Goal: Check status: Check status

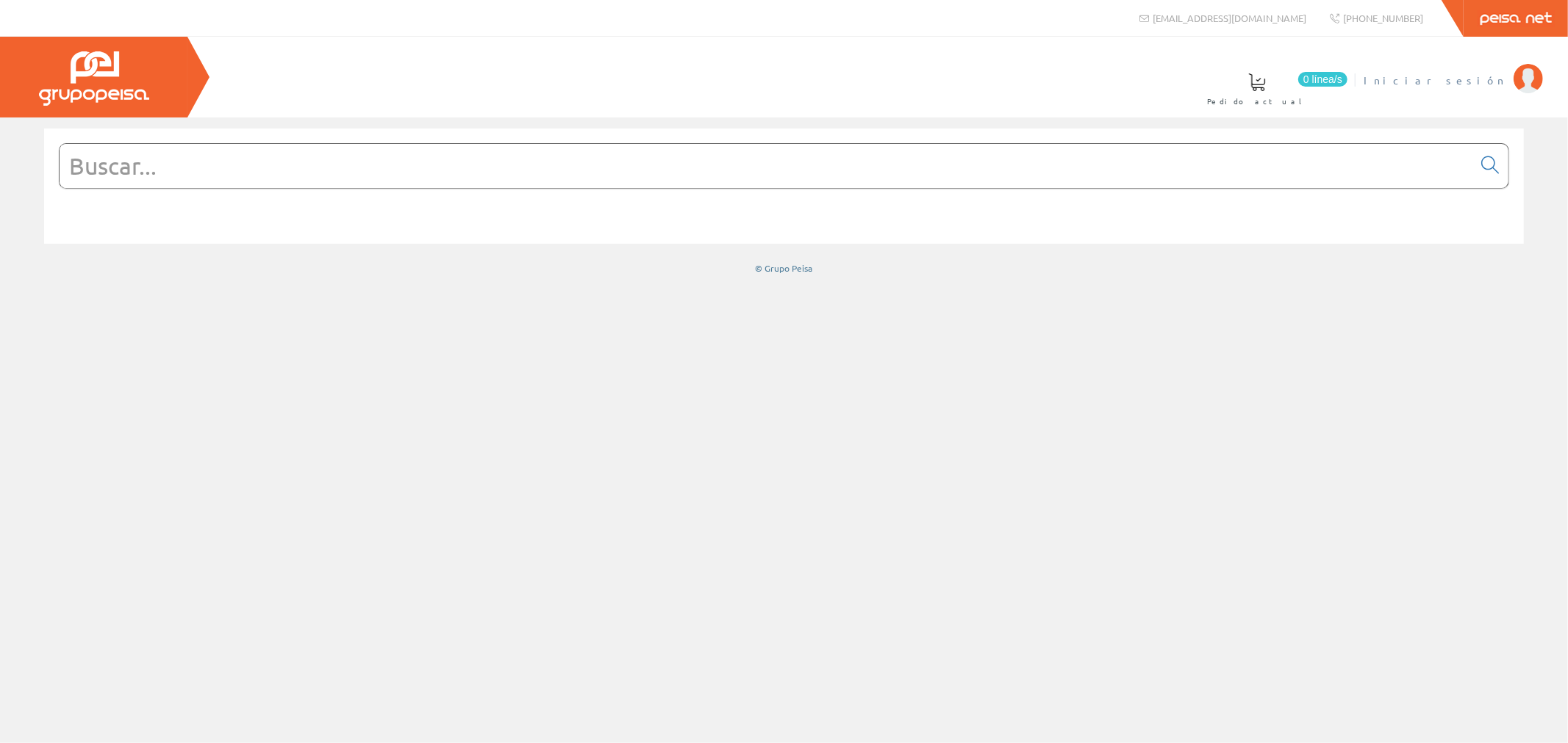
click at [1480, 79] on span "Iniciar sesión" at bounding box center [1435, 79] width 143 height 14
click at [1478, 79] on span "[PERSON_NAME]" at bounding box center [1438, 79] width 134 height 14
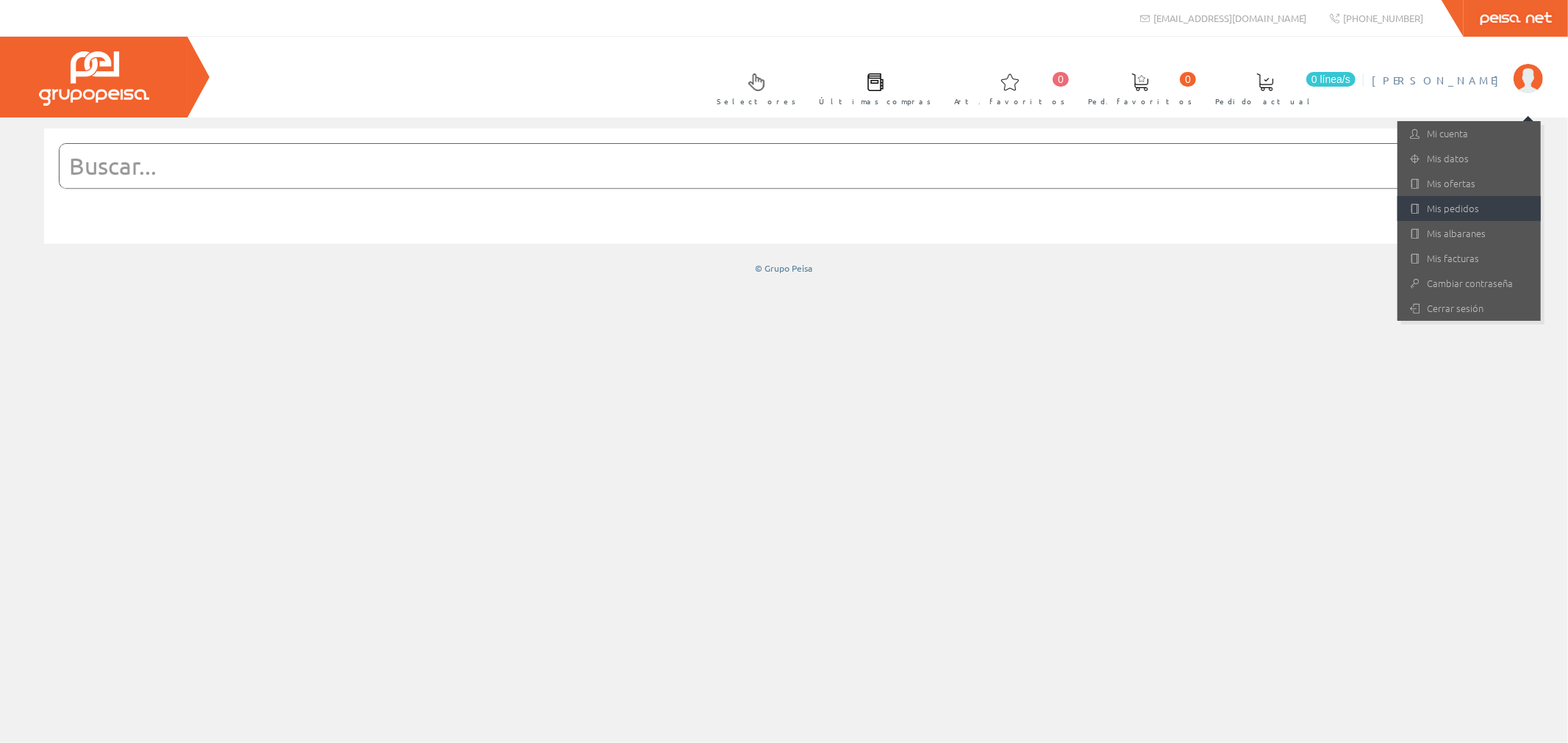
click at [1443, 213] on link "Mis pedidos" at bounding box center [1469, 209] width 143 height 25
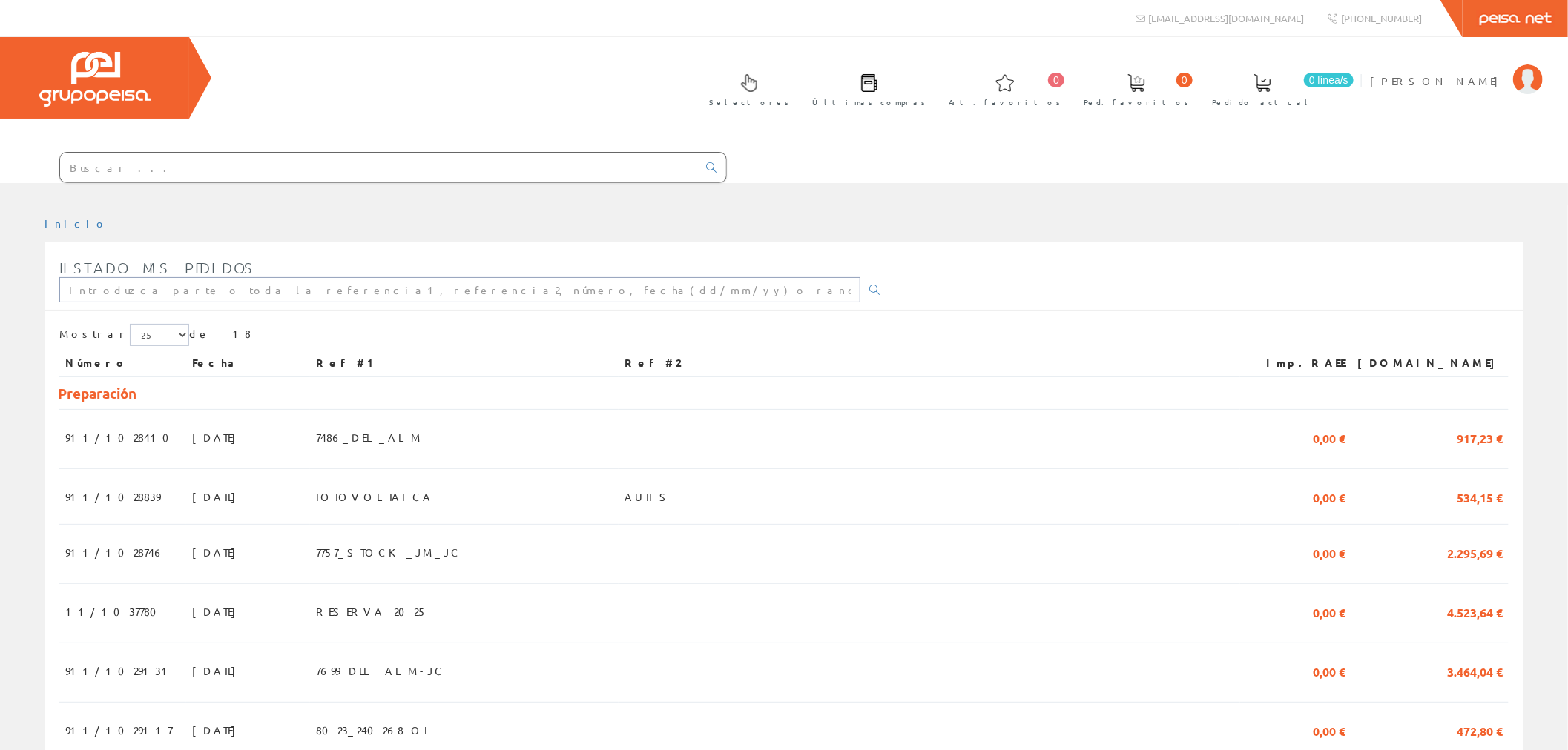
click at [280, 277] on input "text" at bounding box center [460, 289] width 801 height 25
paste input "7552"
type input "7552"
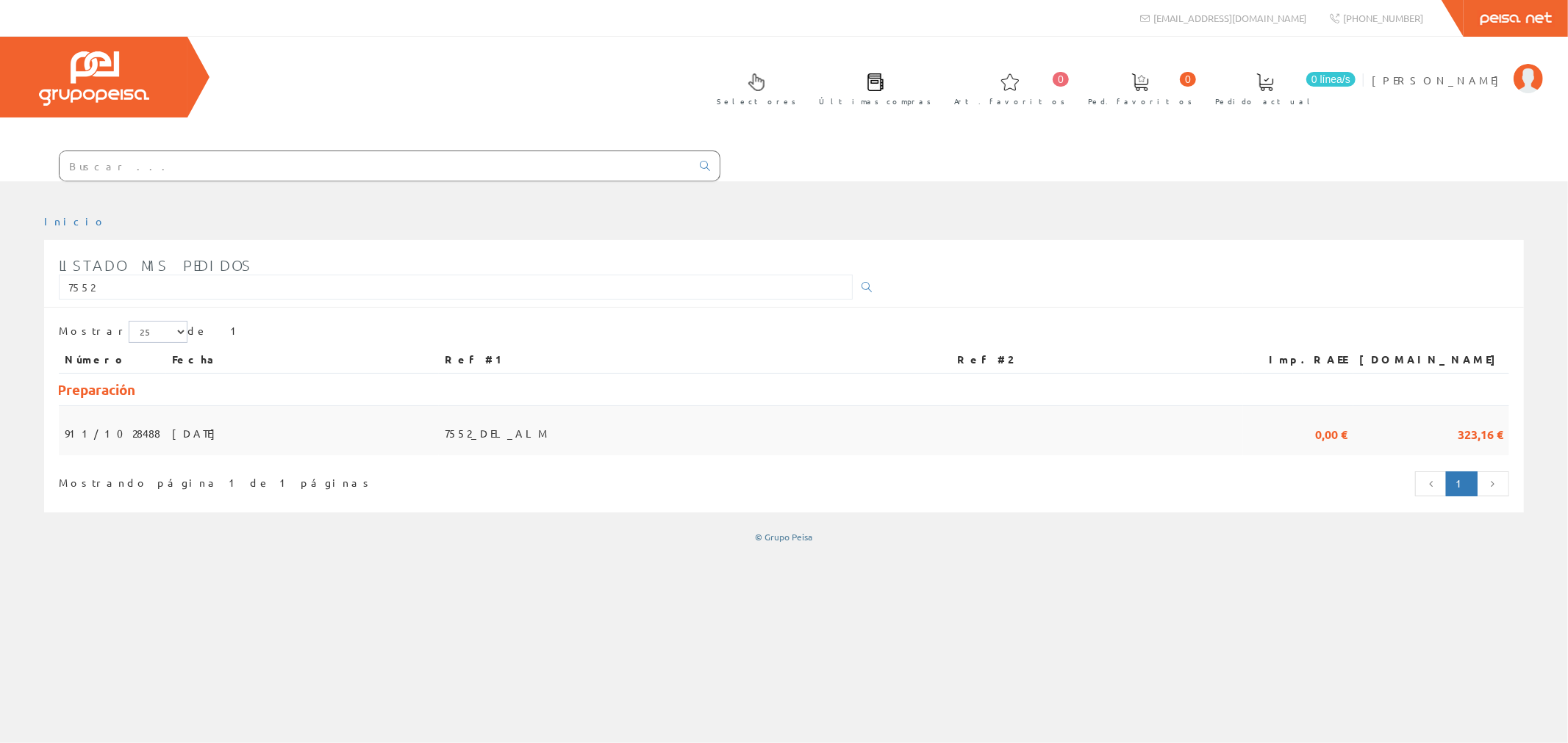
click at [551, 421] on span "7552_DEL_ALM" at bounding box center [497, 433] width 106 height 25
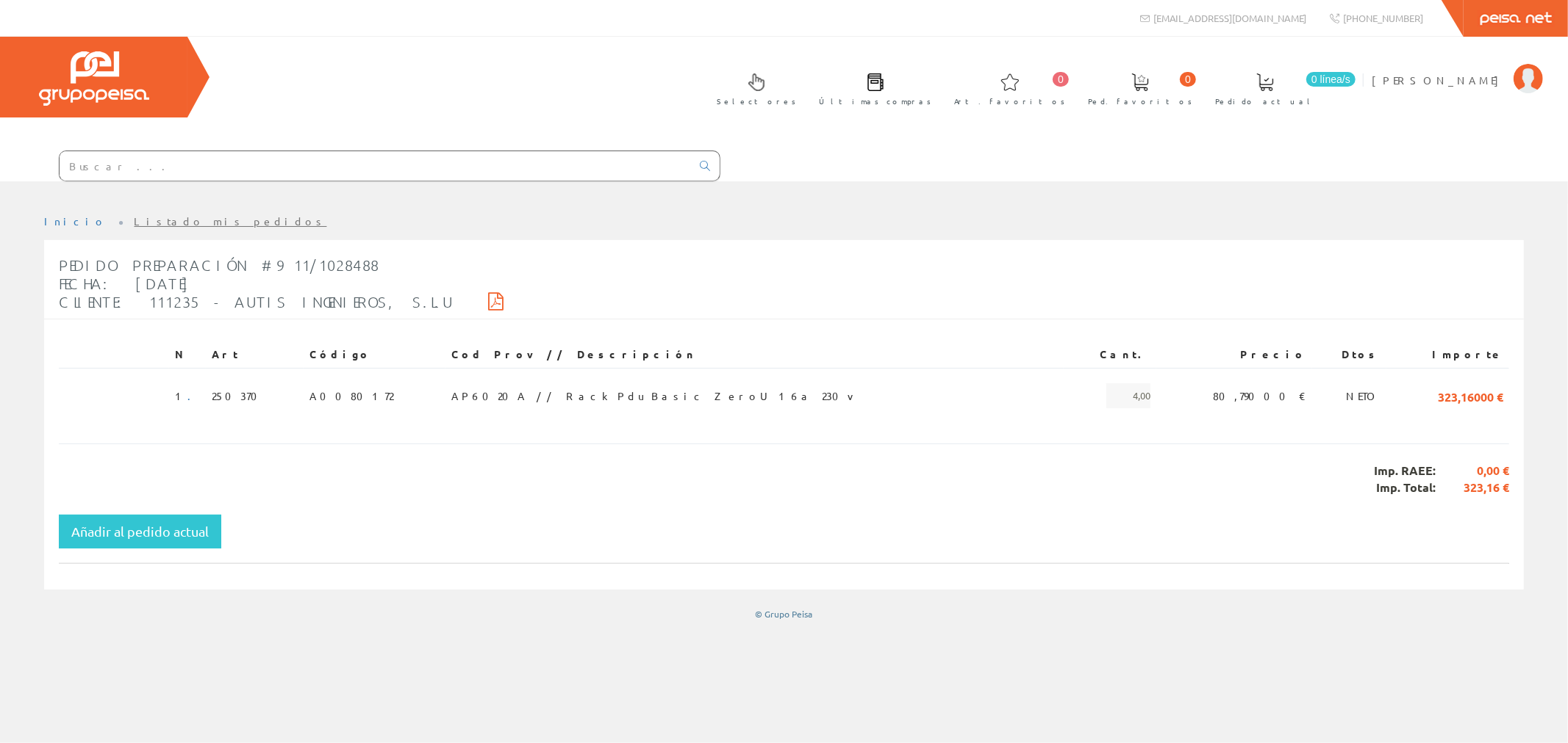
click at [825, 249] on div "Pedido Preparación #911/1028488 Fecha: [DATE] Cliente: 111235 - AUTIS INGENIERO…" at bounding box center [784, 284] width 1479 height 70
click at [768, 514] on div "Añadir al pedido actual" at bounding box center [784, 531] width 1450 height 33
click at [1173, 492] on div "Pedido Preparación #911/1028488 Fecha: [DATE] Cliente: 111235 - AUTIS INGENIERO…" at bounding box center [784, 414] width 1479 height 350
drag, startPoint x: 1159, startPoint y: 559, endPoint x: 1147, endPoint y: 563, distance: 12.6
click at [1150, 562] on div "Inicio Listado mis pedidos Pedido Preparación #911/1028488 Fecha: [DATE] Client…" at bounding box center [784, 418] width 1568 height 429
